Goal: Navigation & Orientation: Find specific page/section

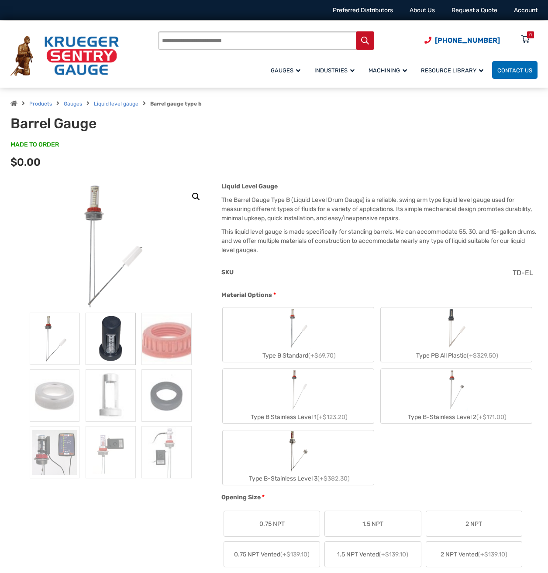
click at [106, 335] on img at bounding box center [111, 339] width 50 height 52
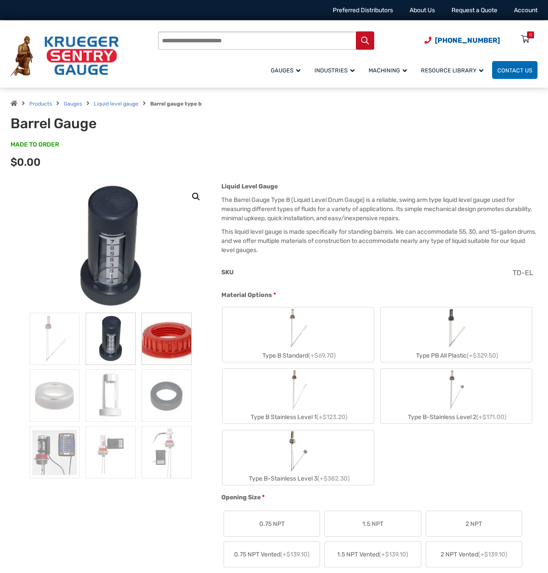
click at [173, 360] on img at bounding box center [166, 339] width 50 height 52
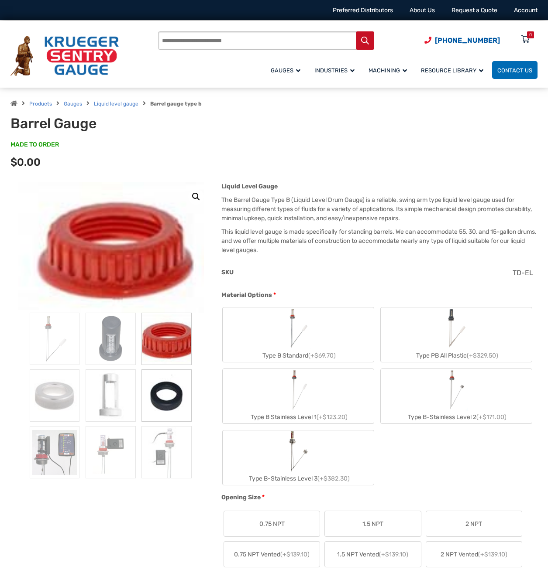
click at [164, 392] on img at bounding box center [166, 396] width 50 height 52
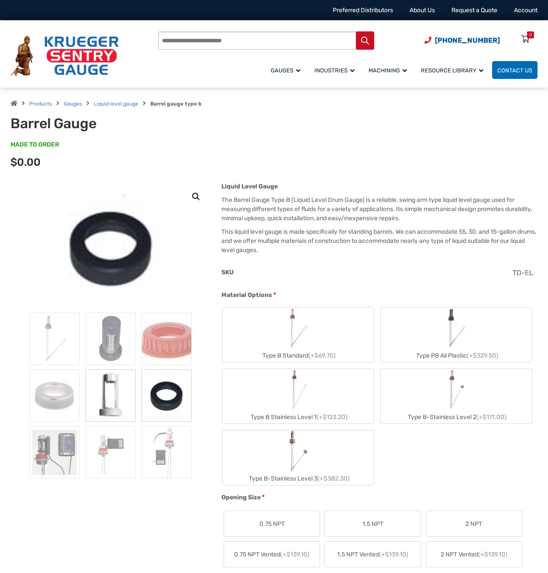
click at [106, 396] on img at bounding box center [111, 396] width 50 height 52
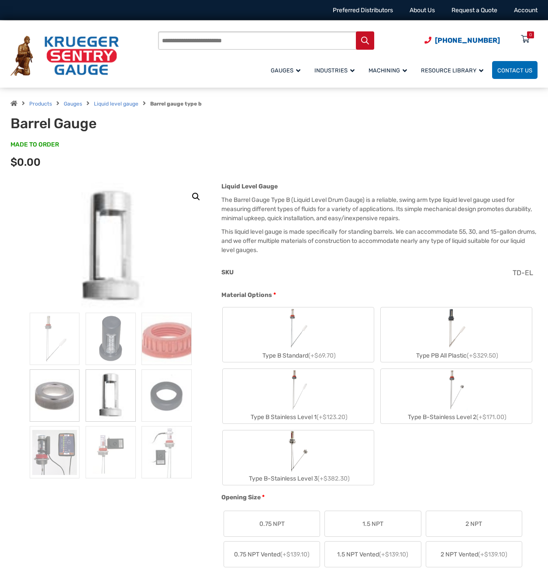
click at [77, 397] on img at bounding box center [55, 396] width 50 height 52
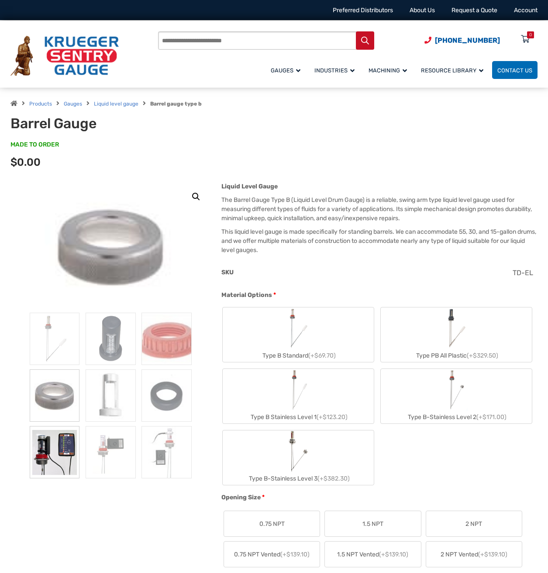
click at [52, 435] on img at bounding box center [55, 452] width 50 height 52
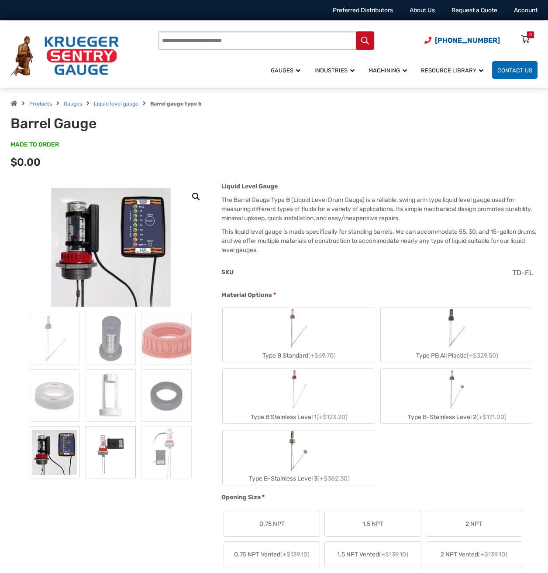
click at [120, 459] on img at bounding box center [111, 452] width 50 height 52
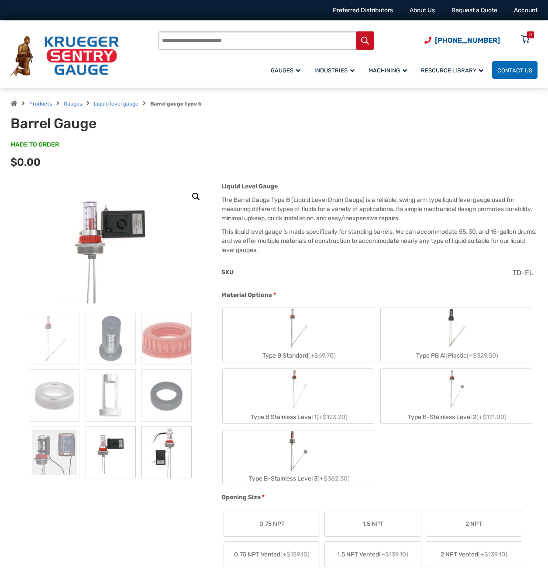
click at [148, 456] on img at bounding box center [166, 452] width 50 height 52
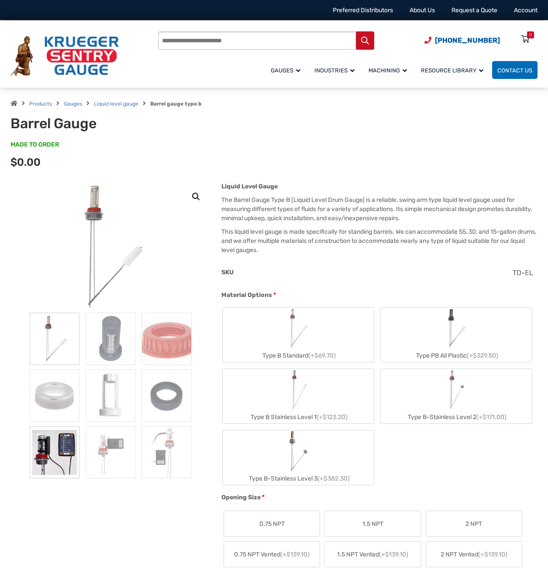
click at [50, 455] on img at bounding box center [55, 452] width 50 height 52
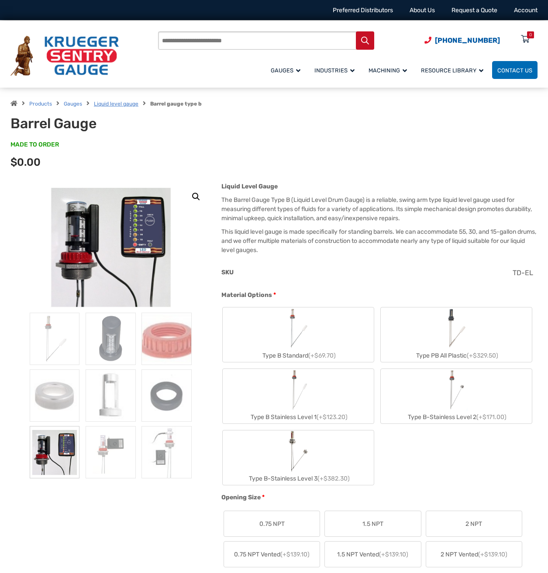
click at [122, 103] on link "Liquid level gauge" at bounding box center [116, 104] width 45 height 6
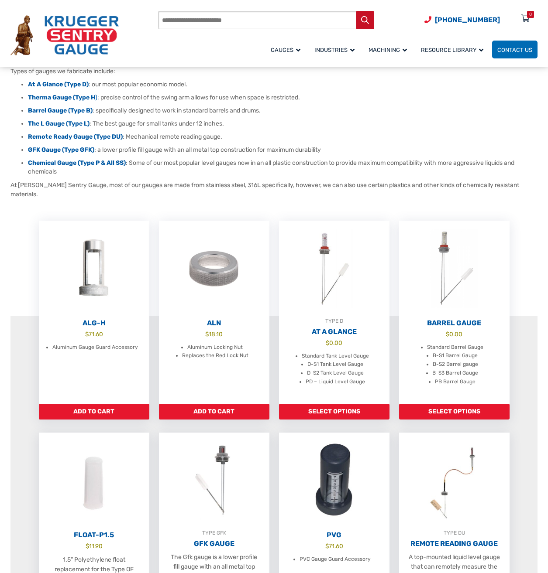
scroll to position [117, 0]
